Goal: Transaction & Acquisition: Purchase product/service

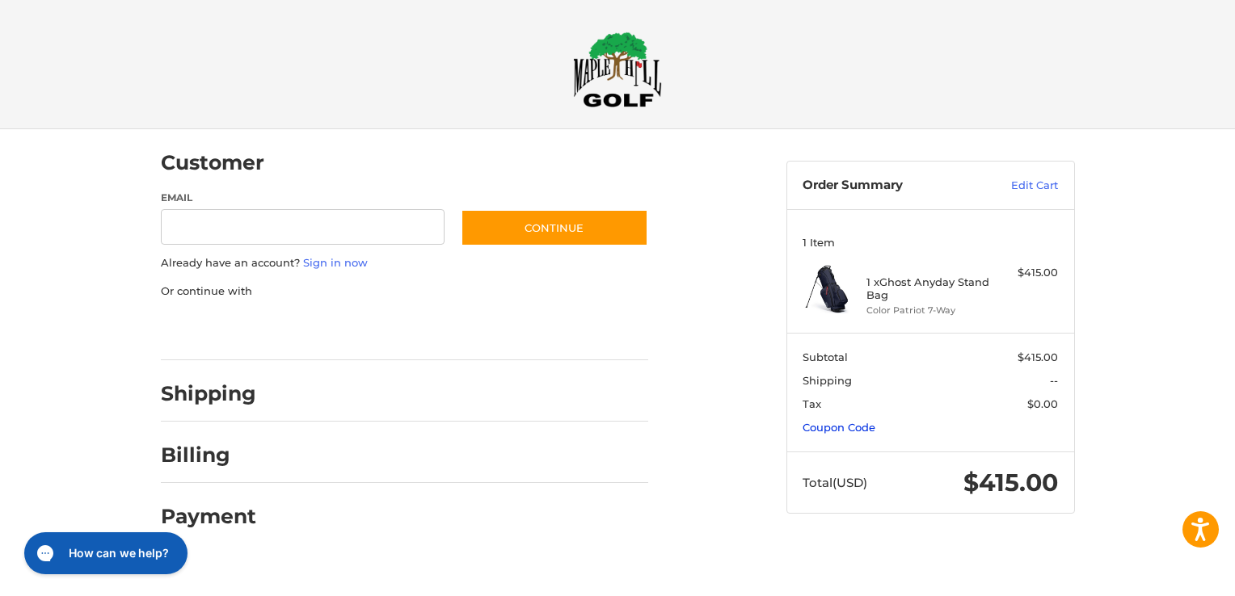
click at [837, 428] on link "Coupon Code" at bounding box center [839, 427] width 73 height 13
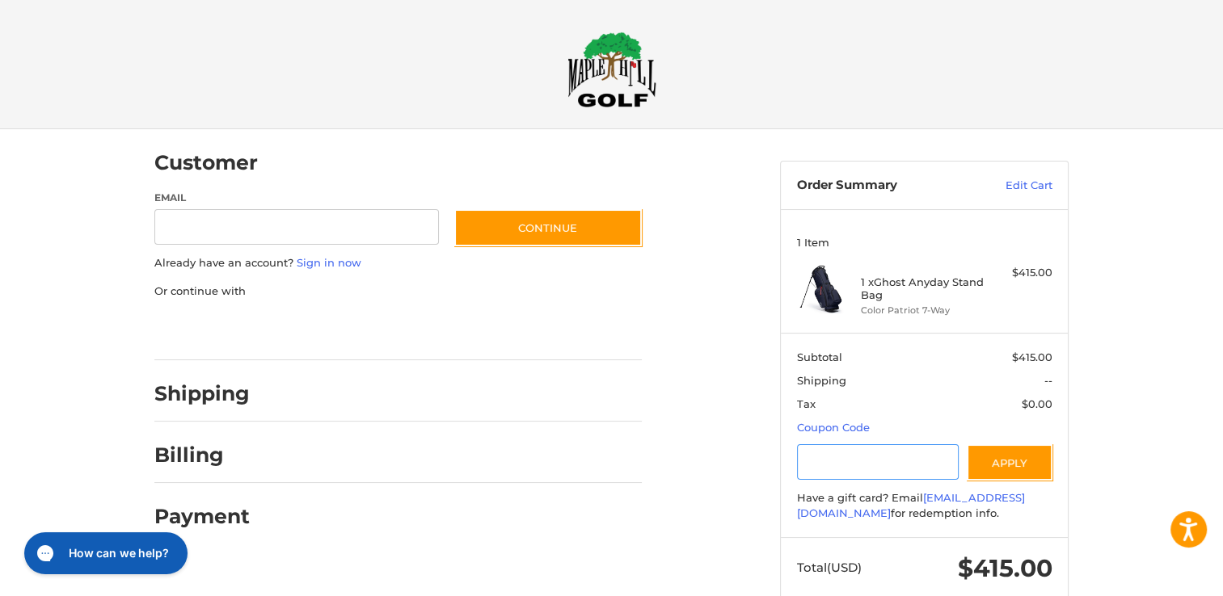
paste input "*********"
type input "*********"
click at [1012, 466] on button "Apply" at bounding box center [1010, 463] width 86 height 36
